Goal: Information Seeking & Learning: Check status

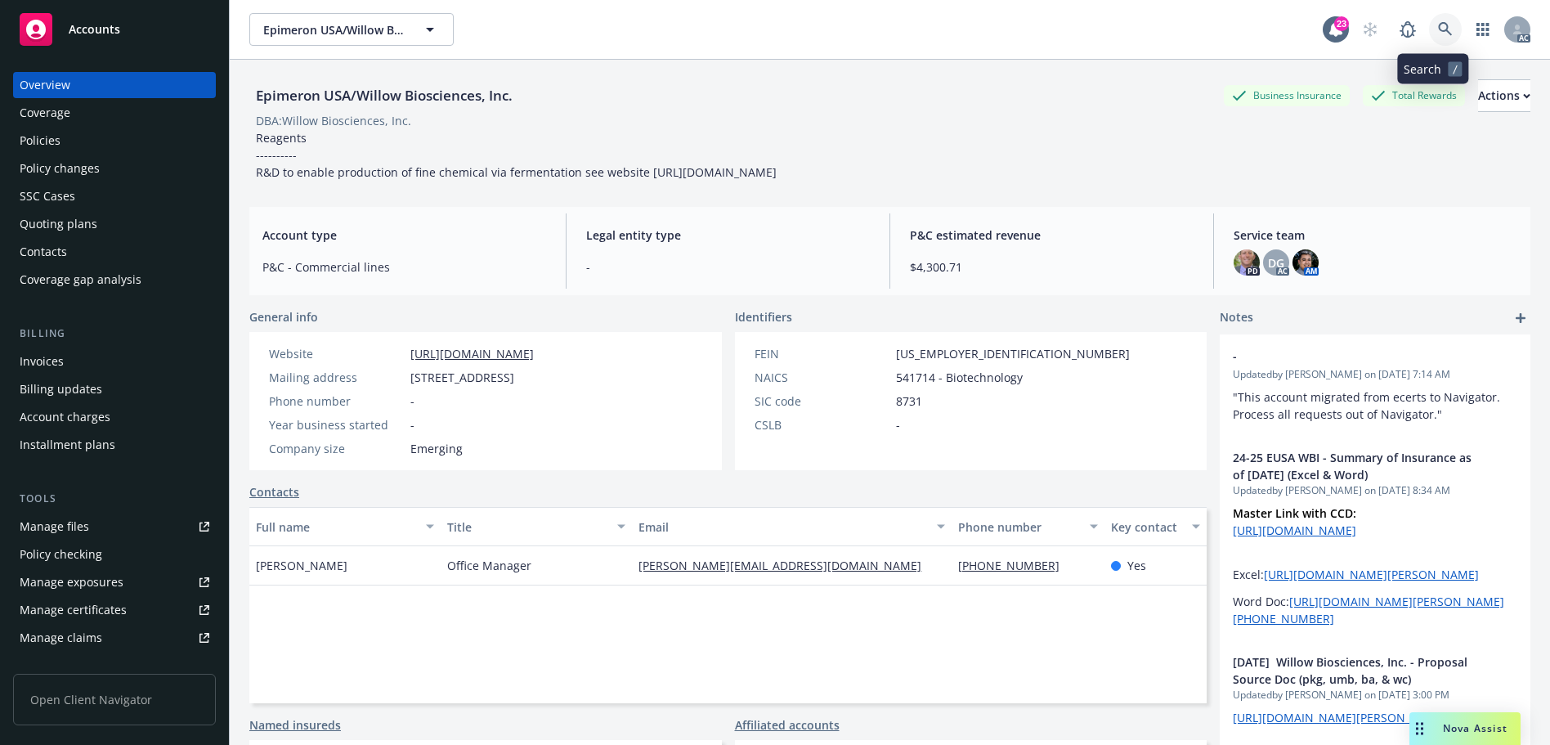
click at [1438, 27] on icon at bounding box center [1445, 29] width 15 height 15
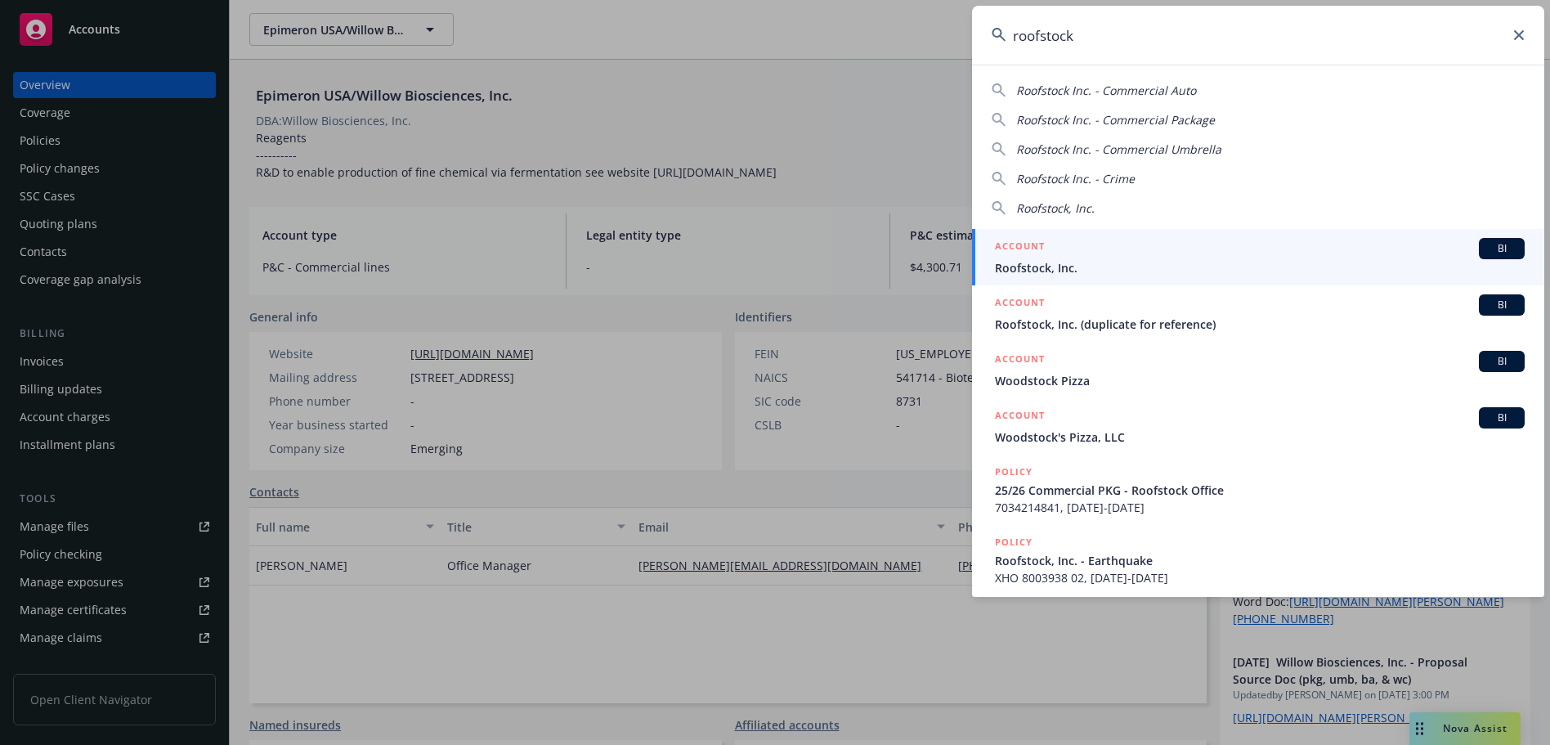
type input "roofstock"
click at [1163, 261] on span "Roofstock, Inc." at bounding box center [1260, 267] width 530 height 17
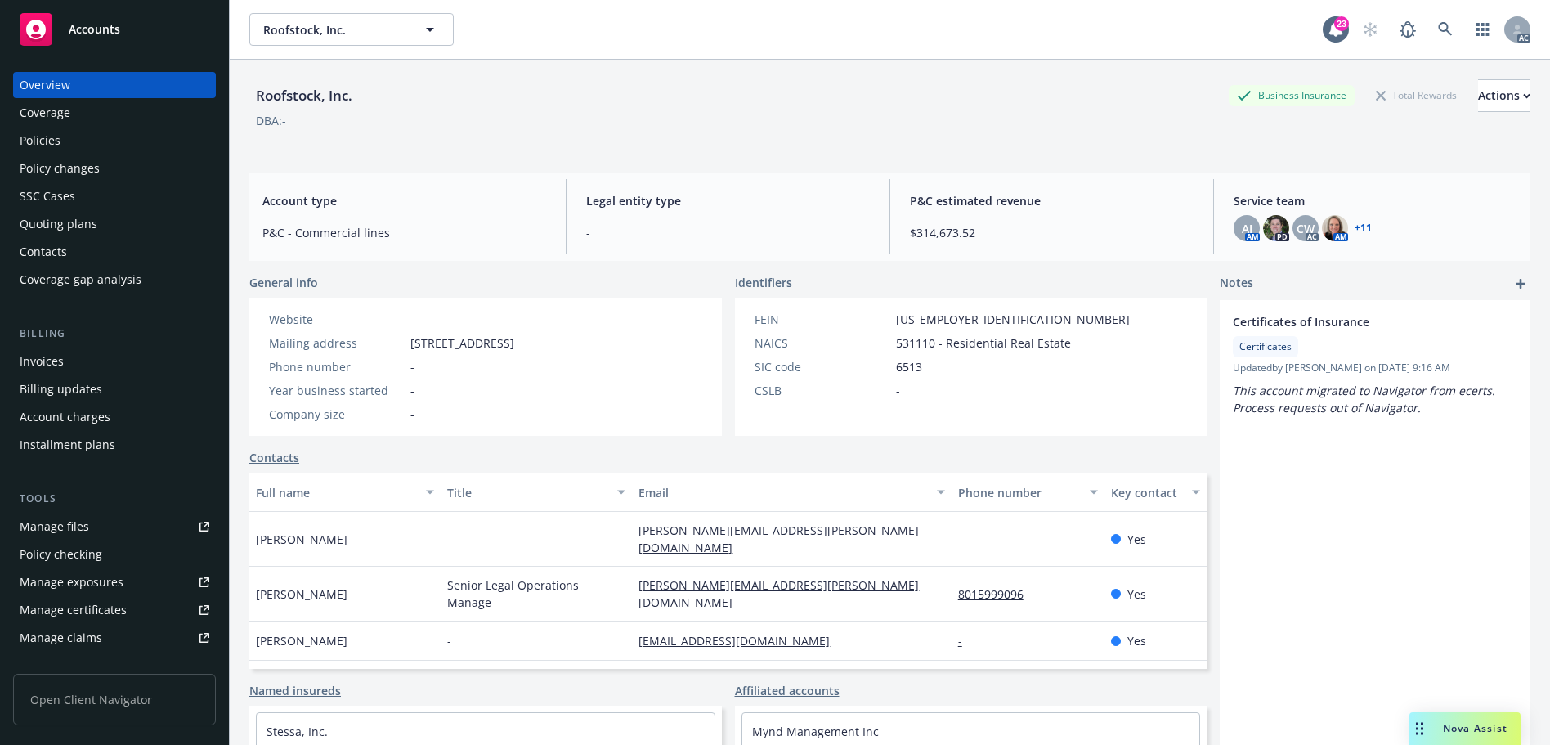
click at [66, 155] on div "Policy changes" at bounding box center [60, 168] width 80 height 26
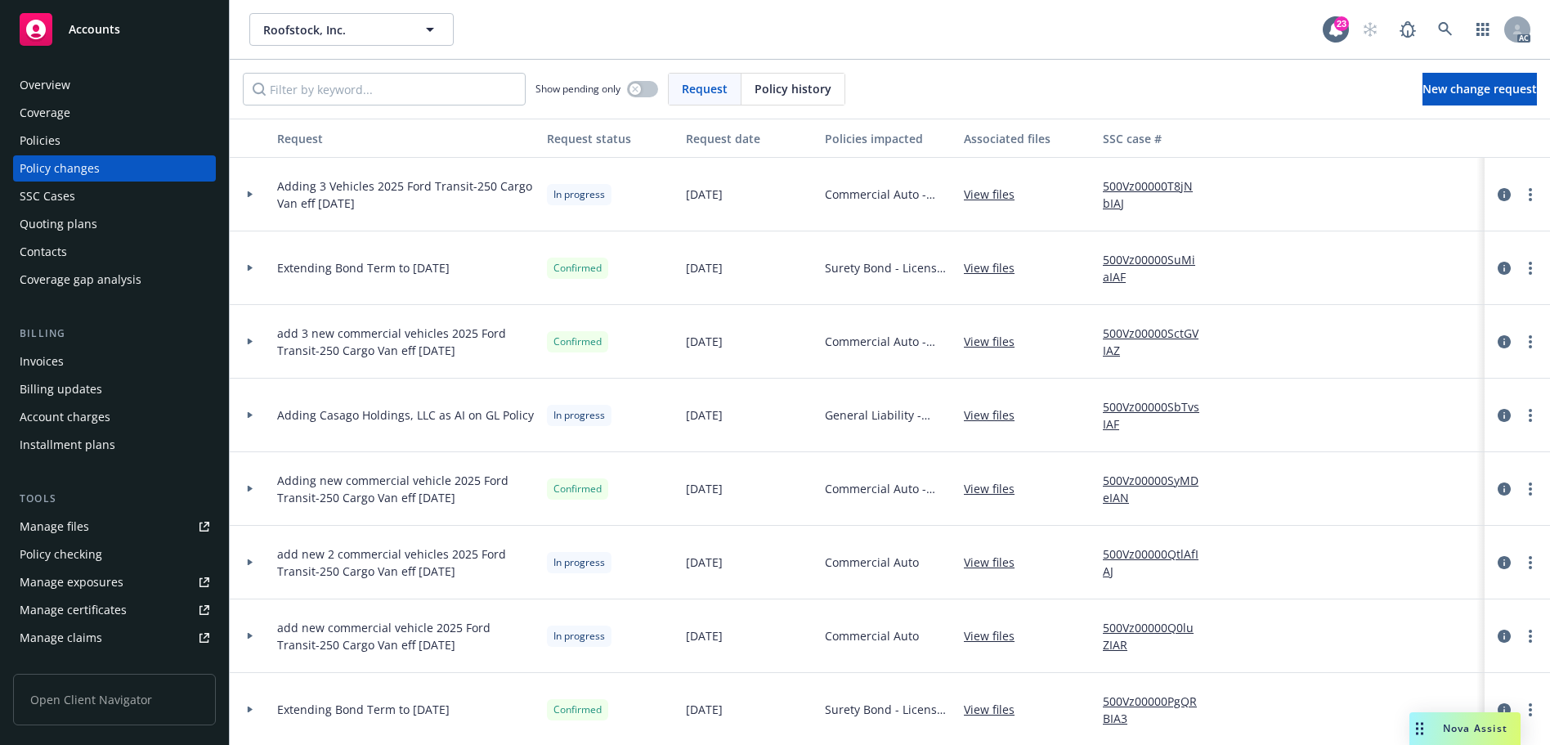
click at [69, 138] on div "Policies" at bounding box center [115, 141] width 190 height 26
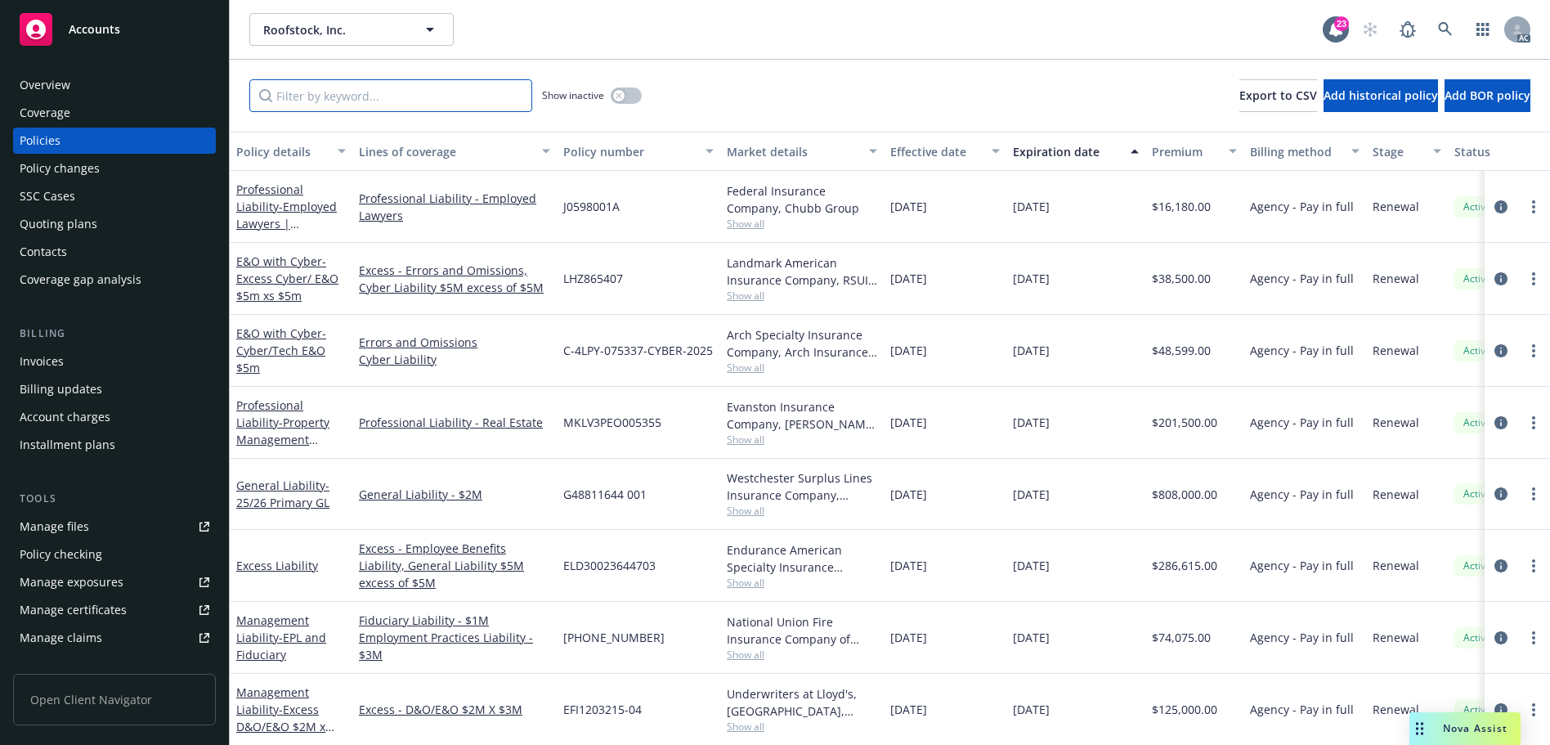
click at [449, 105] on input "Filter by keyword..." at bounding box center [390, 95] width 283 height 33
paste input "V3803E250201"
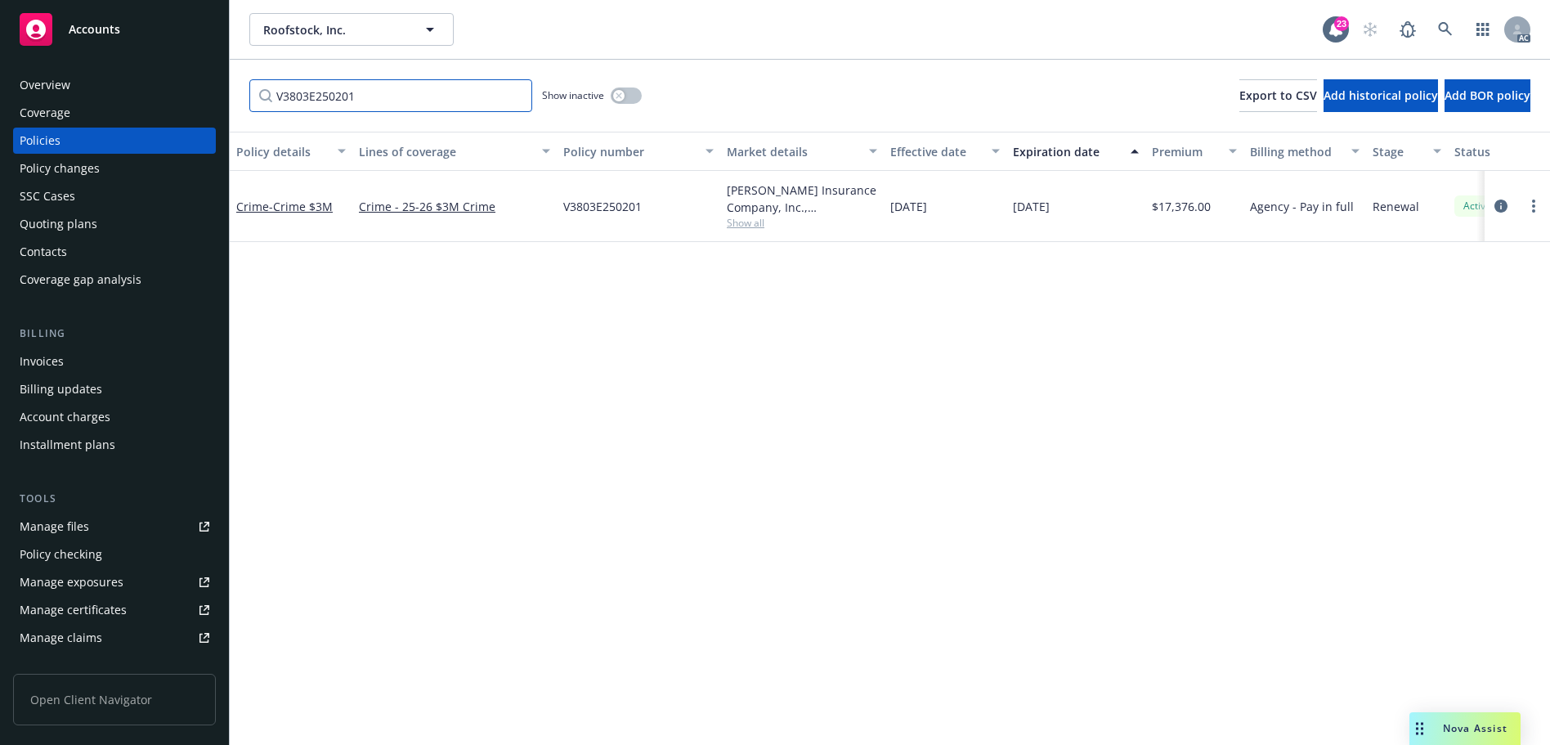
type input "V3803E250201"
click at [83, 162] on div "Policy changes" at bounding box center [60, 168] width 80 height 26
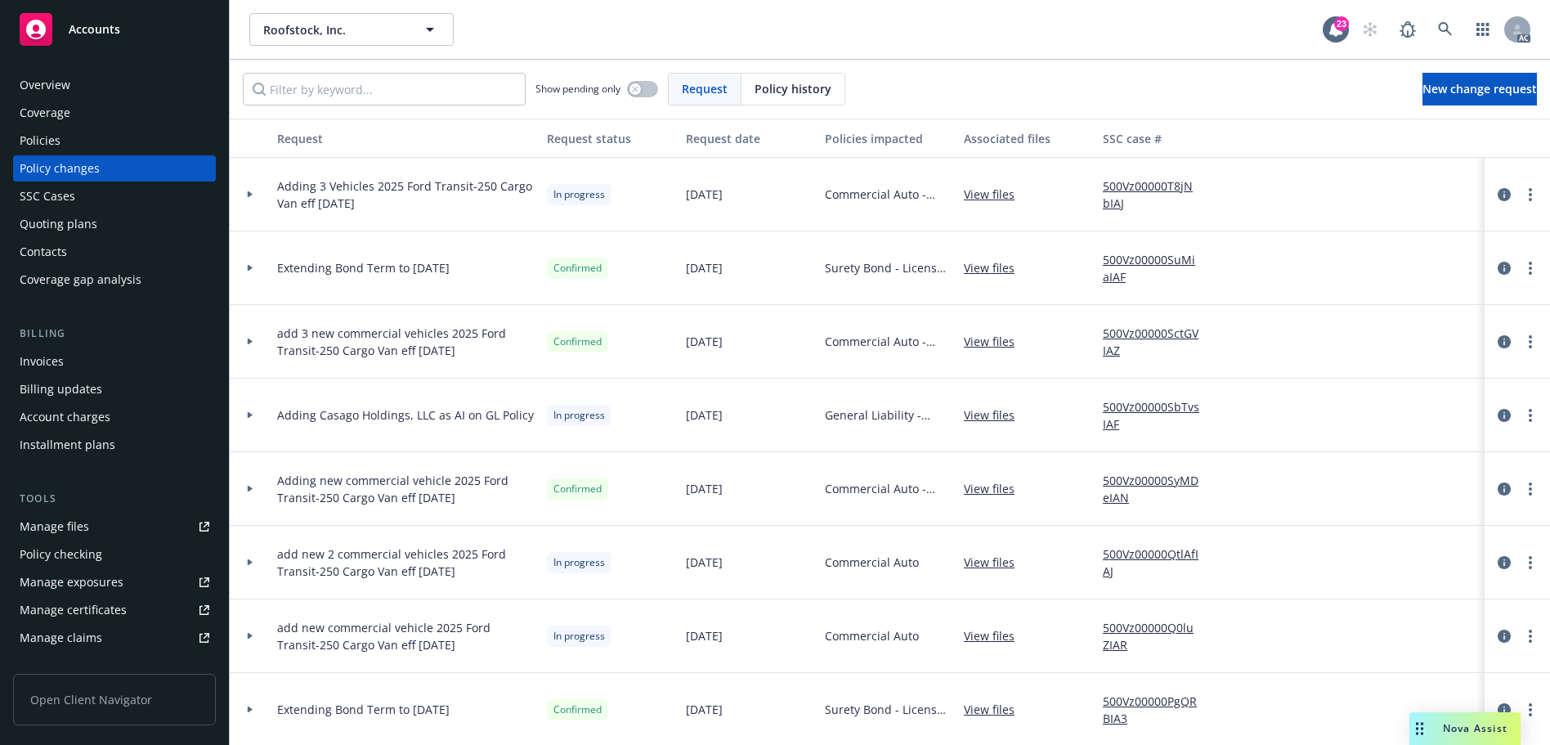
drag, startPoint x: 767, startPoint y: 88, endPoint x: 741, endPoint y: 92, distance: 26.4
click at [760, 92] on span "Policy history" at bounding box center [793, 88] width 77 height 17
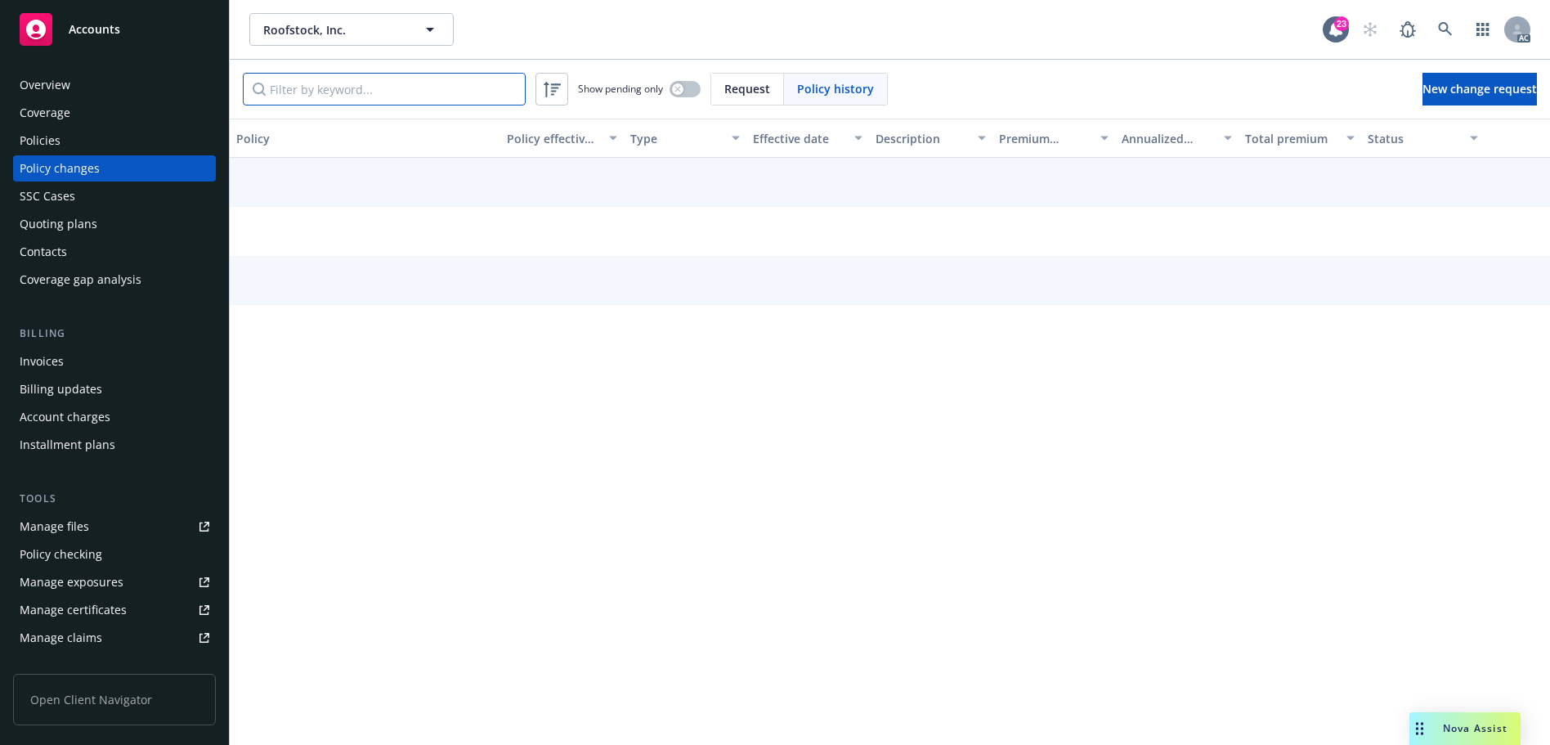
click at [403, 101] on input "Filter by keyword..." at bounding box center [384, 89] width 283 height 33
paste input "V3803E250201"
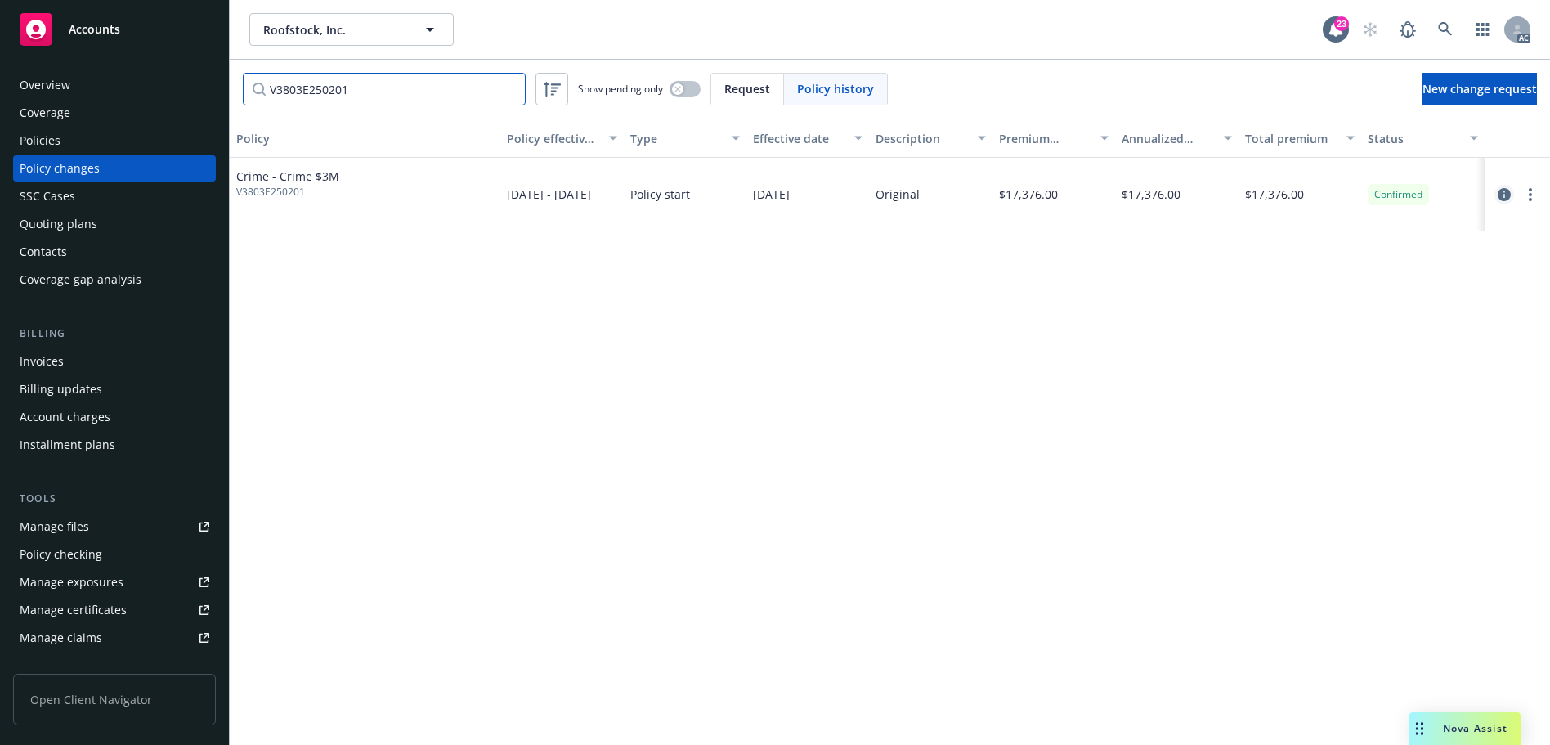
type input "V3803E250201"
click at [1502, 191] on icon "circleInformation" at bounding box center [1504, 194] width 13 height 13
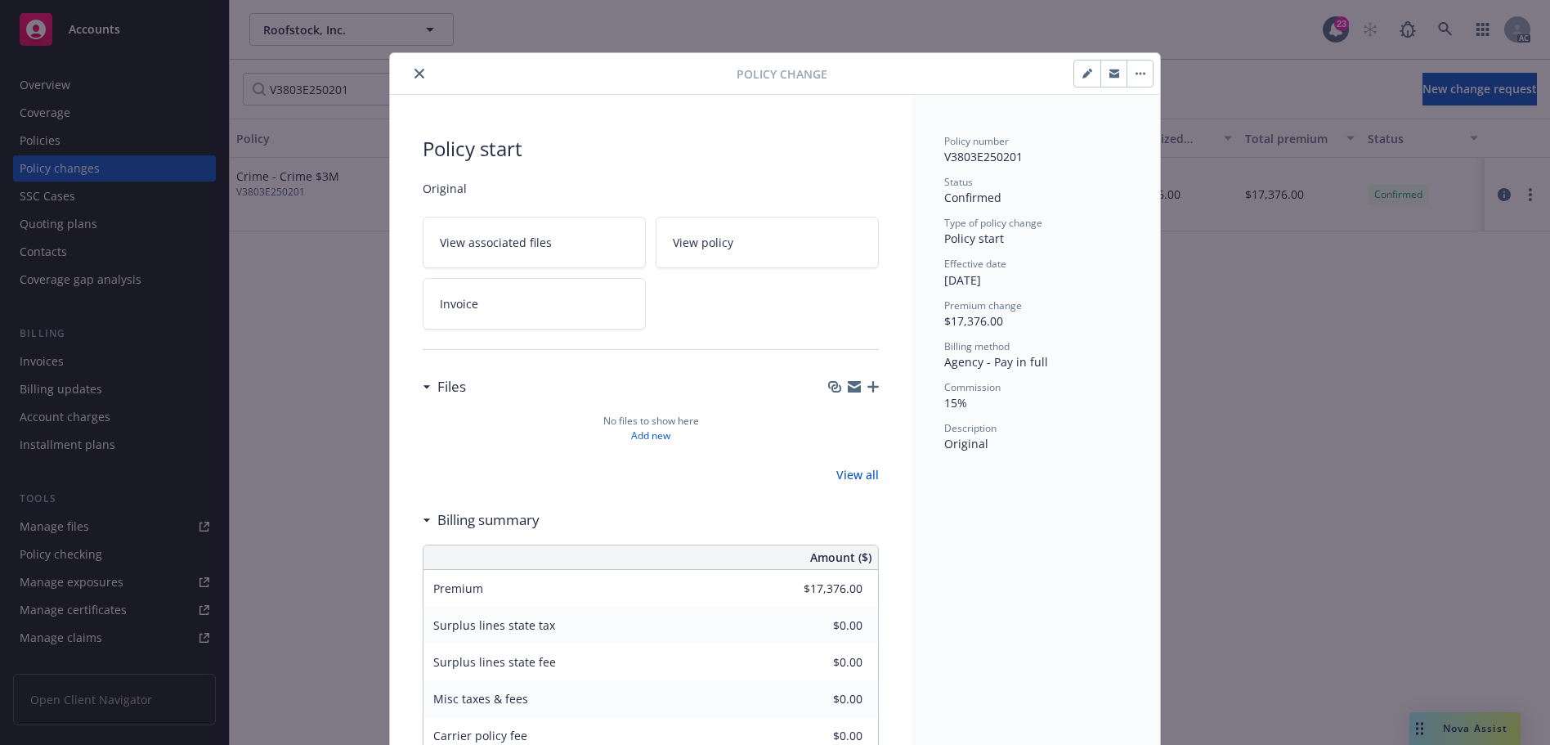
scroll to position [49, 0]
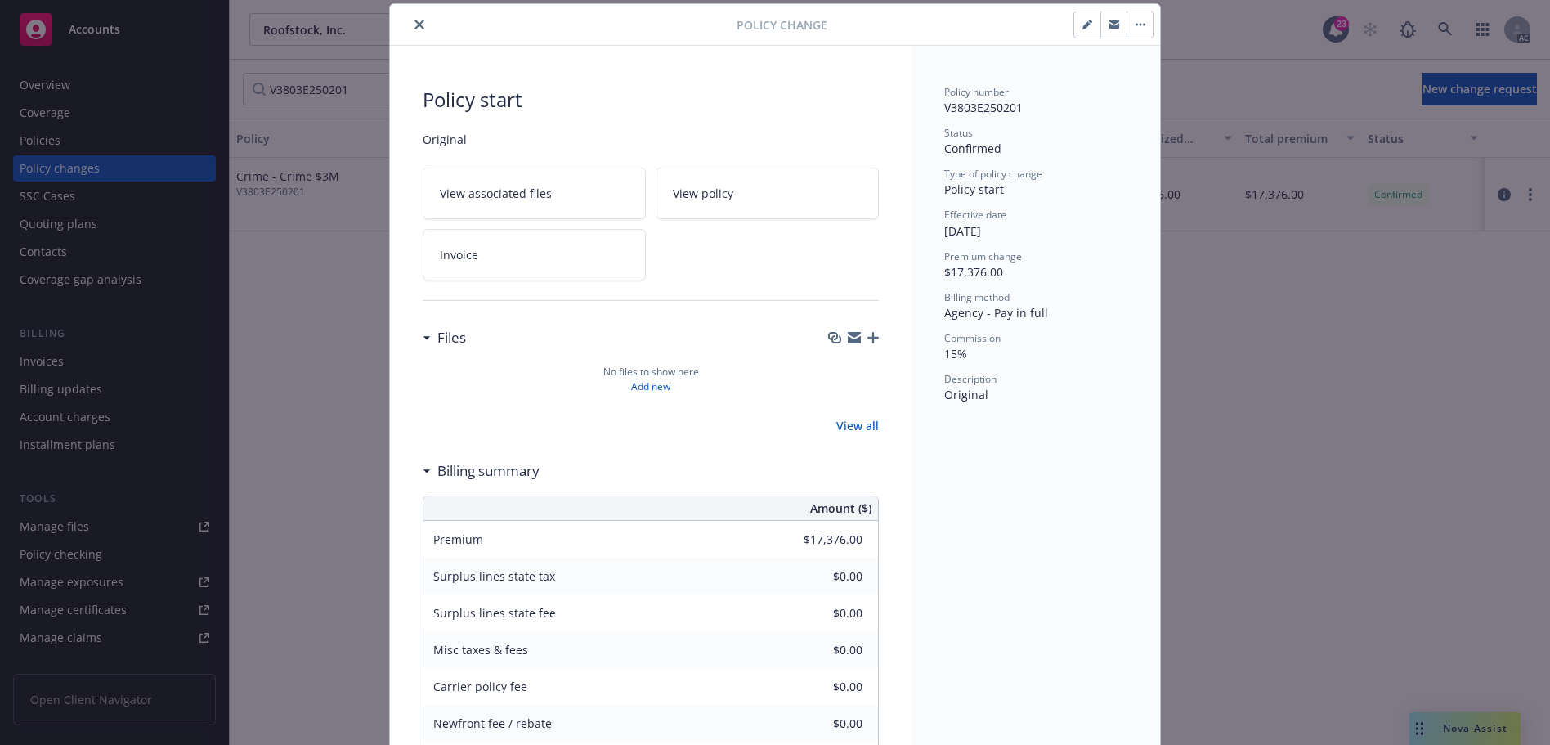
drag, startPoint x: 410, startPoint y: 19, endPoint x: 873, endPoint y: 387, distance: 591.9
click at [410, 19] on button "close" at bounding box center [420, 25] width 20 height 20
